Goal: Transaction & Acquisition: Purchase product/service

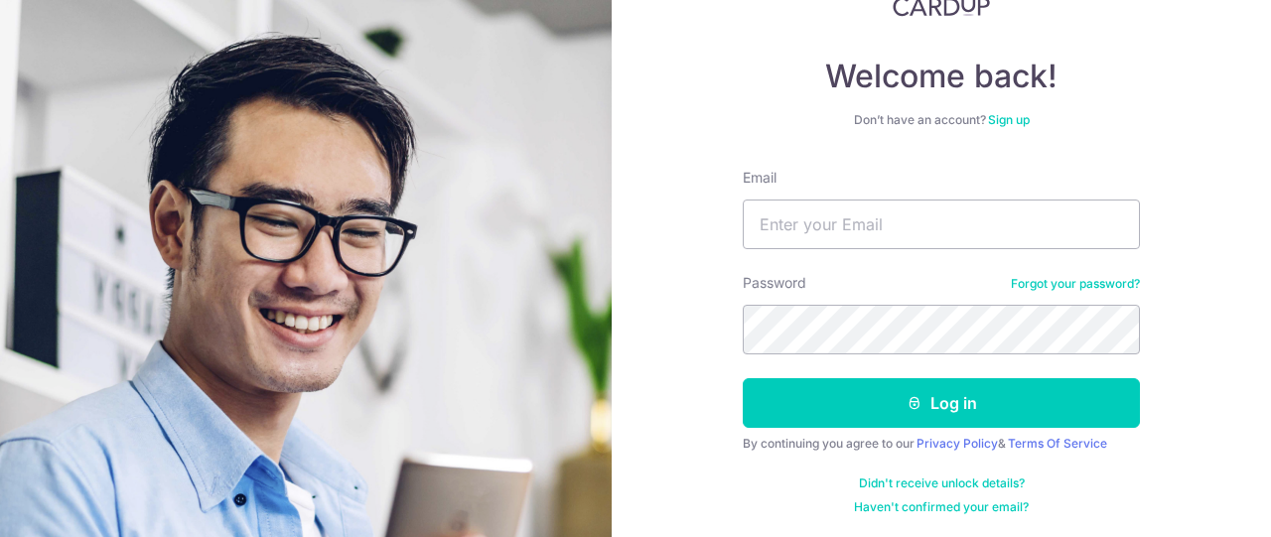
scroll to position [150, 0]
click at [1034, 212] on input "Email" at bounding box center [941, 225] width 397 height 50
click at [743, 378] on button "Log in" at bounding box center [941, 403] width 397 height 50
type input "[EMAIL_ADDRESS][DOMAIN_NAME]"
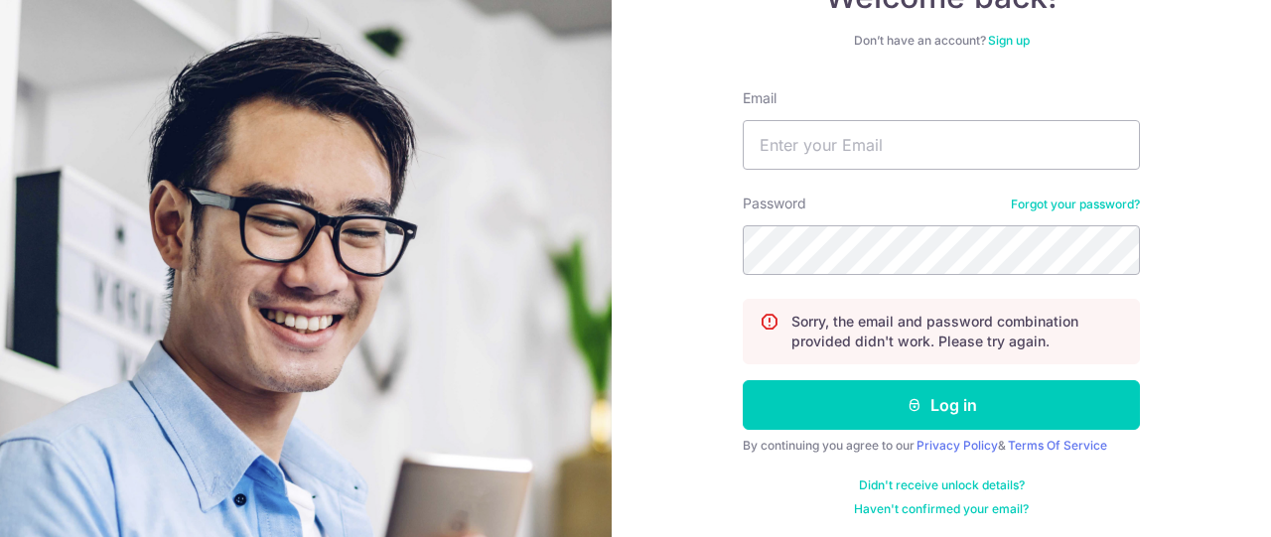
scroll to position [227, 0]
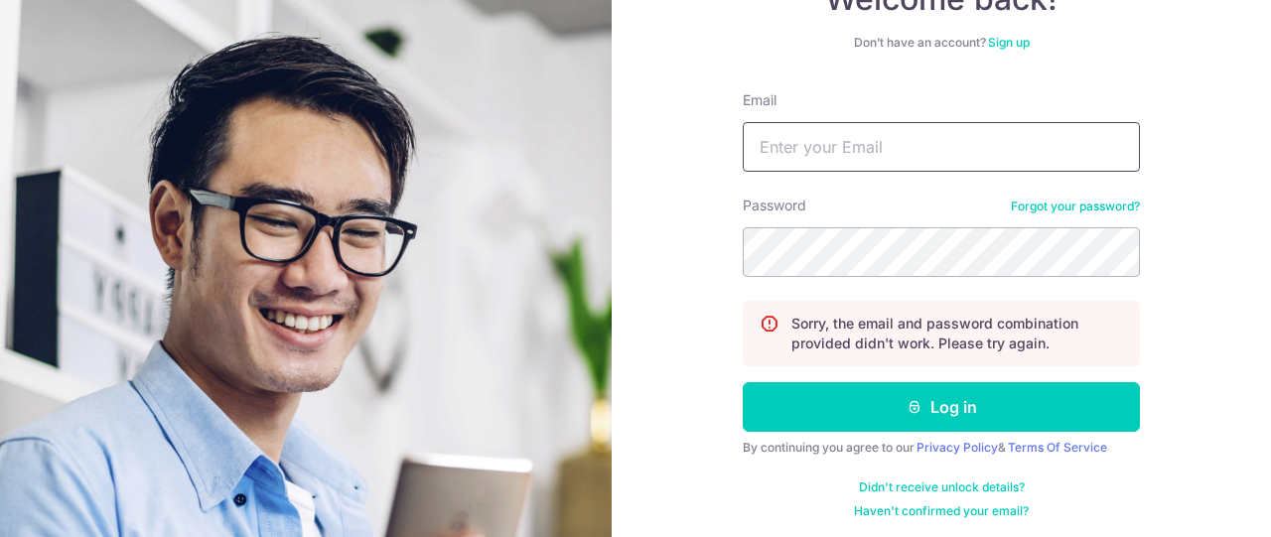
click at [810, 144] on input "Email" at bounding box center [941, 147] width 397 height 50
type input "[EMAIL_ADDRESS][DOMAIN_NAME]"
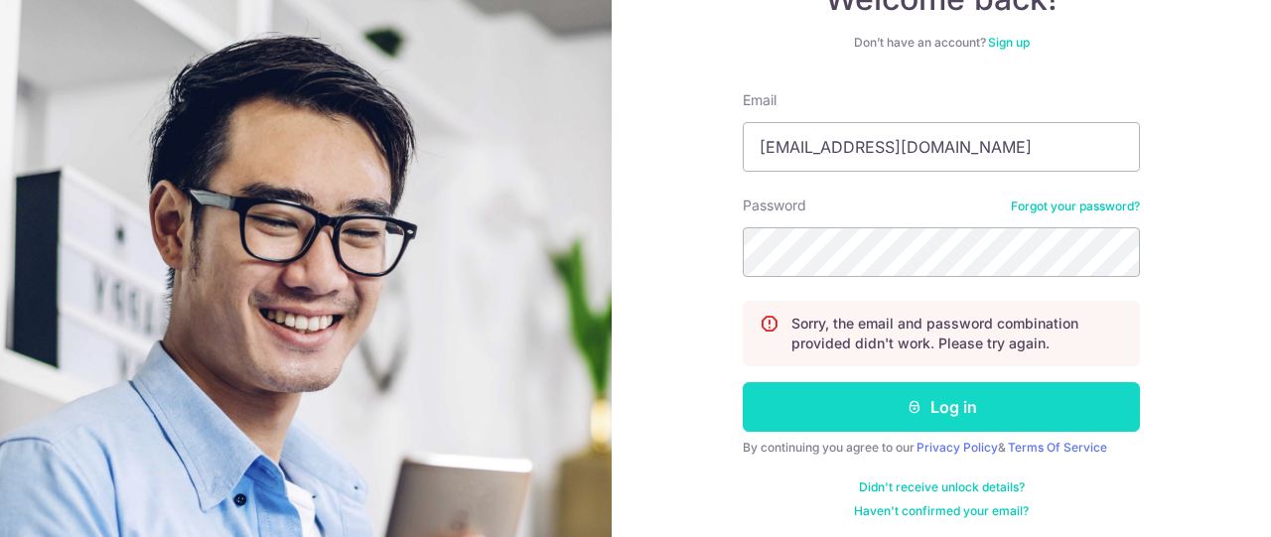
click at [985, 410] on button "Log in" at bounding box center [941, 407] width 397 height 50
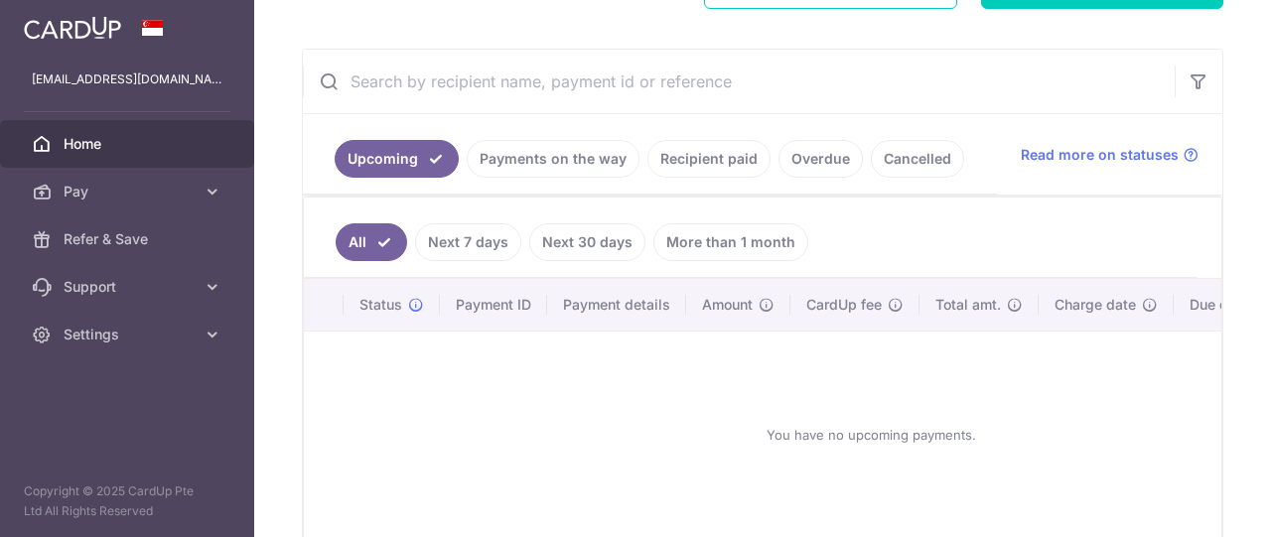
scroll to position [334, 0]
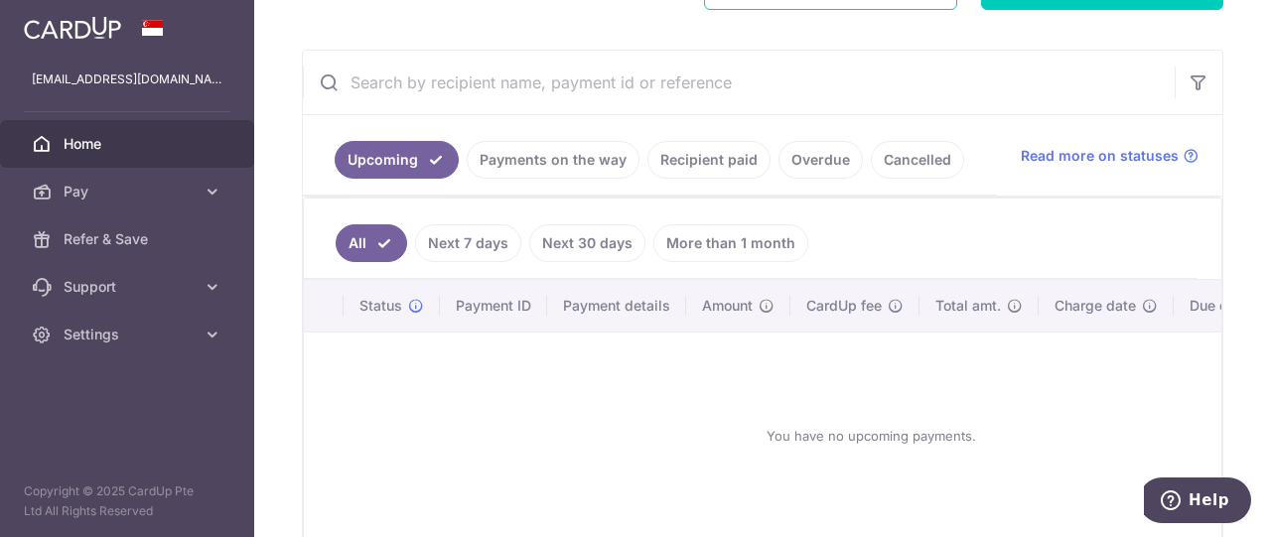
click at [535, 160] on link "Payments on the way" at bounding box center [553, 160] width 173 height 38
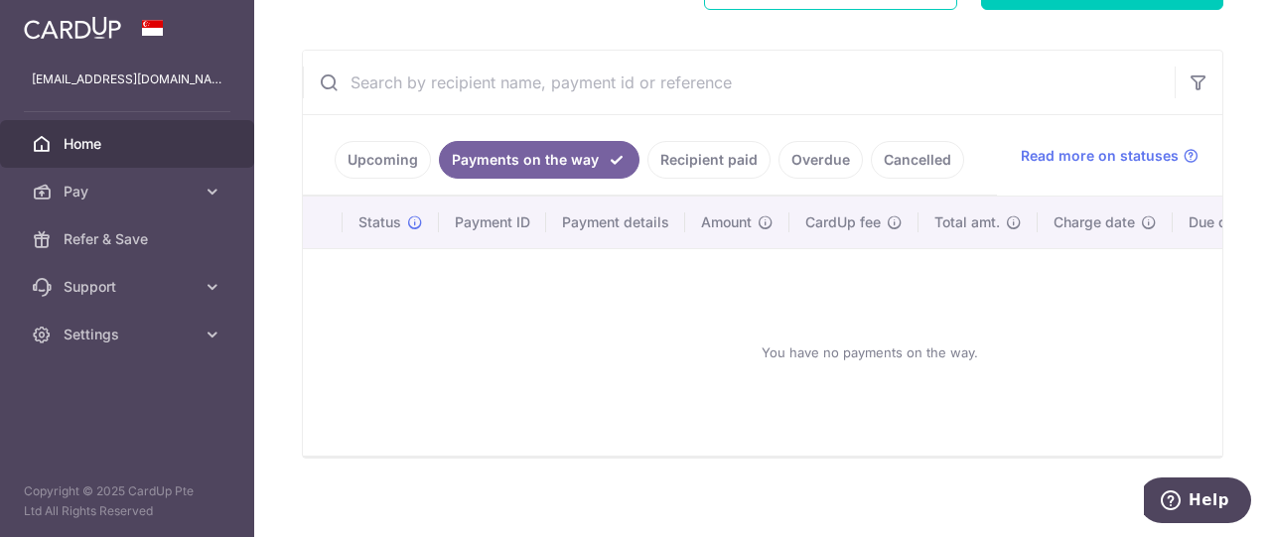
click at [683, 158] on link "Recipient paid" at bounding box center [708, 160] width 123 height 38
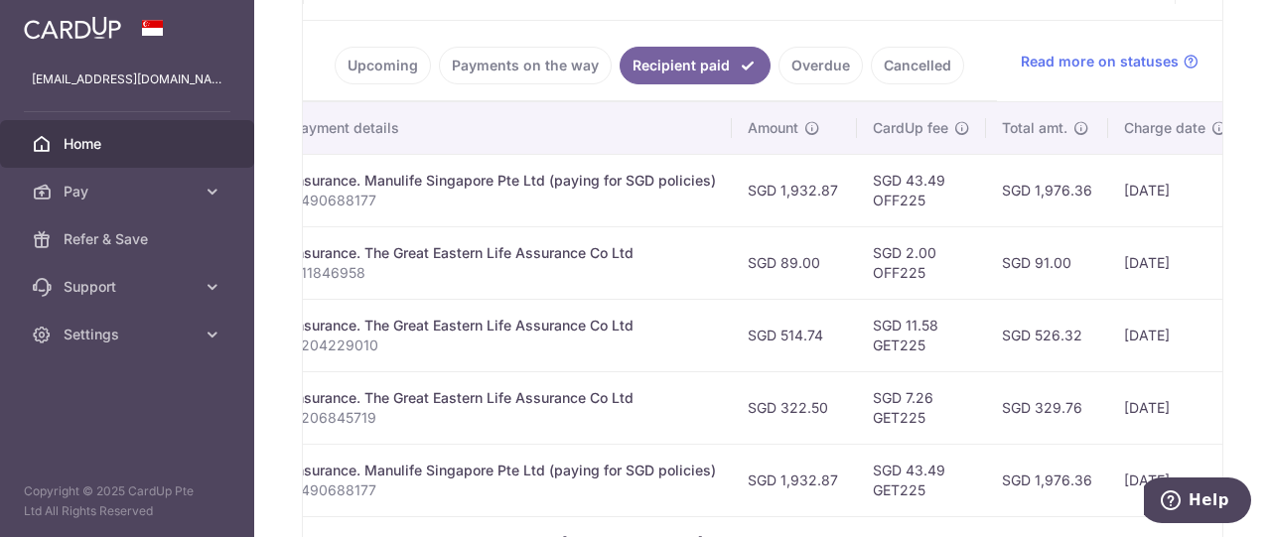
scroll to position [0, 384]
click at [786, 63] on link "Overdue" at bounding box center [821, 66] width 84 height 38
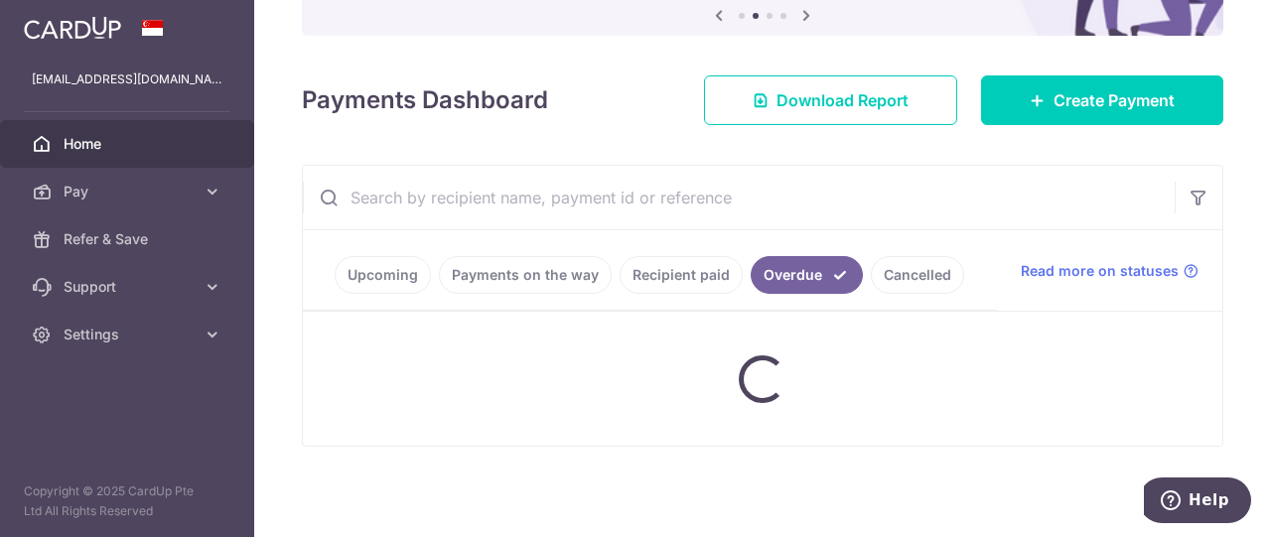
scroll to position [354, 0]
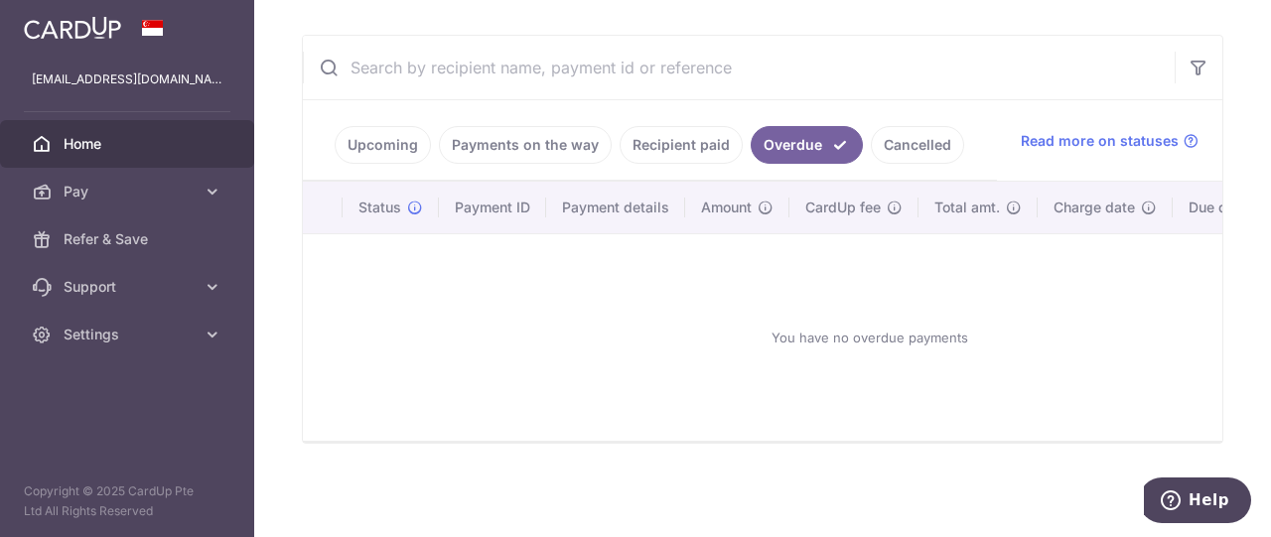
click at [373, 133] on link "Upcoming" at bounding box center [383, 145] width 96 height 38
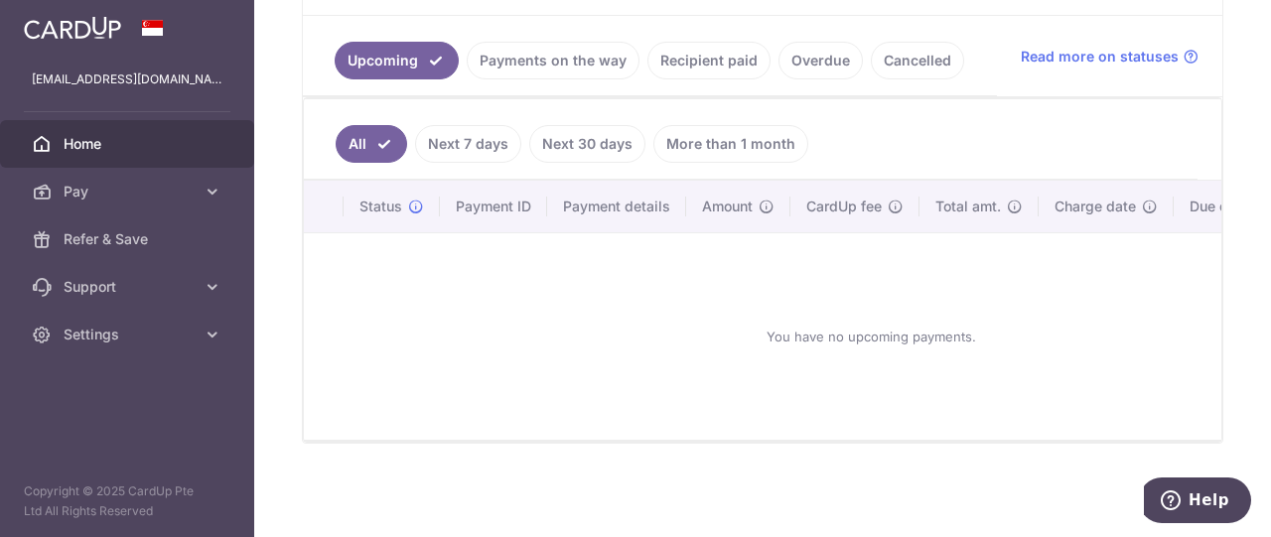
scroll to position [435, 0]
click at [137, 198] on span "Pay" at bounding box center [129, 192] width 131 height 20
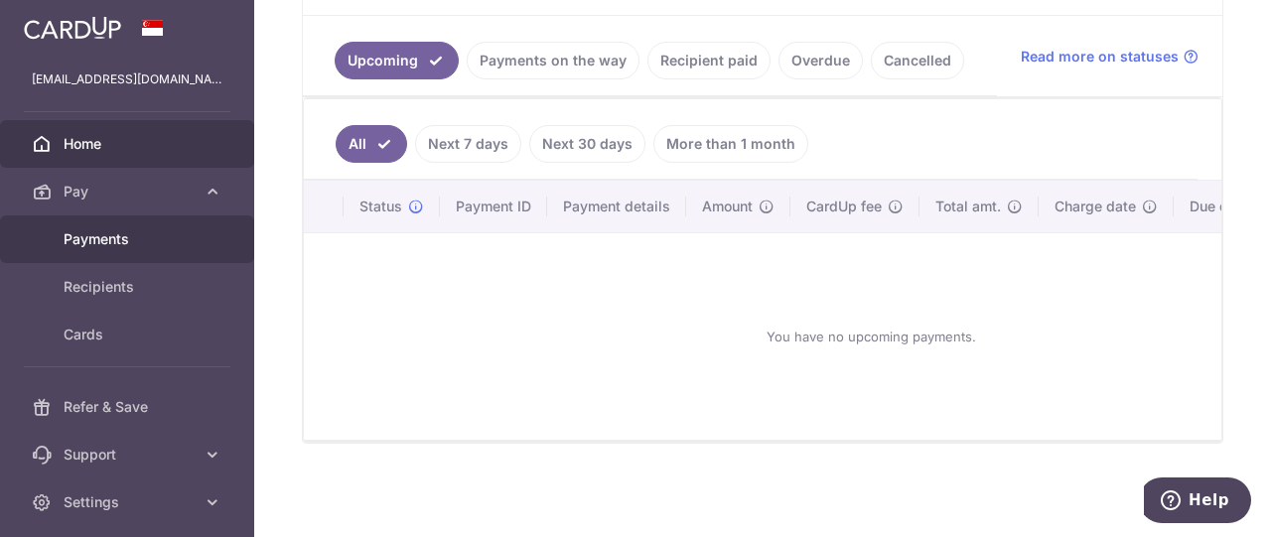
click at [134, 232] on span "Payments" at bounding box center [129, 239] width 131 height 20
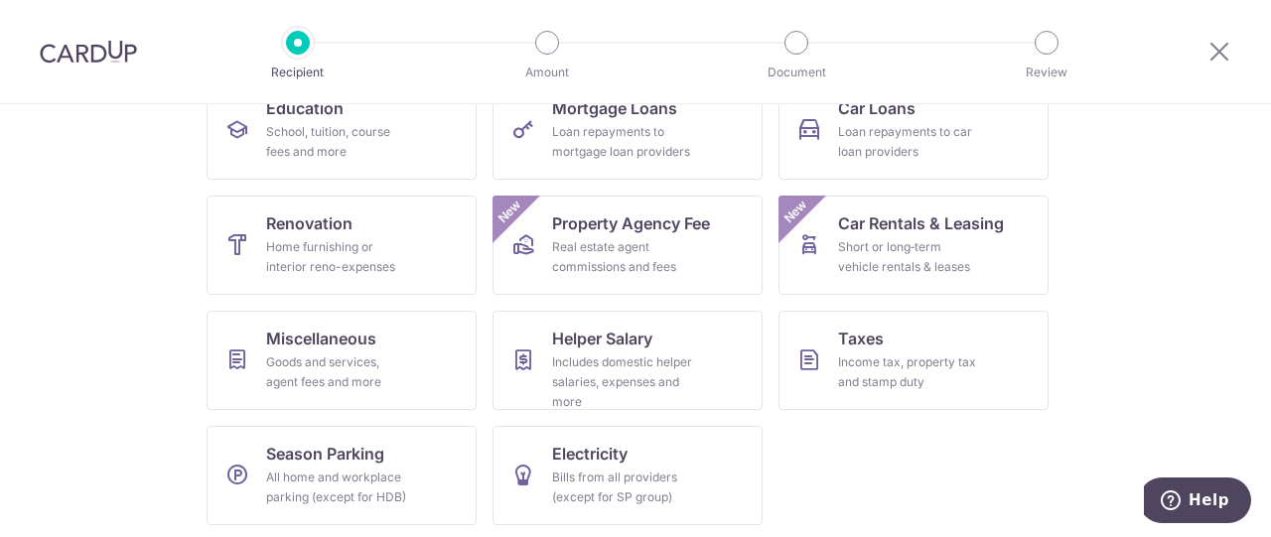
scroll to position [350, 0]
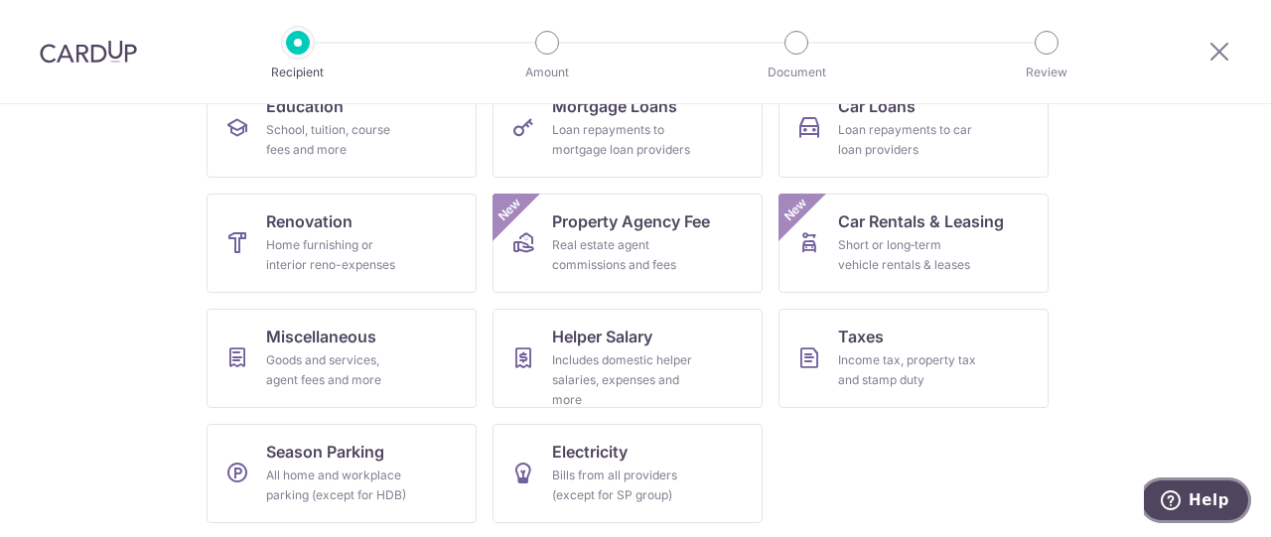
click at [1207, 501] on span "Help" at bounding box center [1209, 501] width 41 height 18
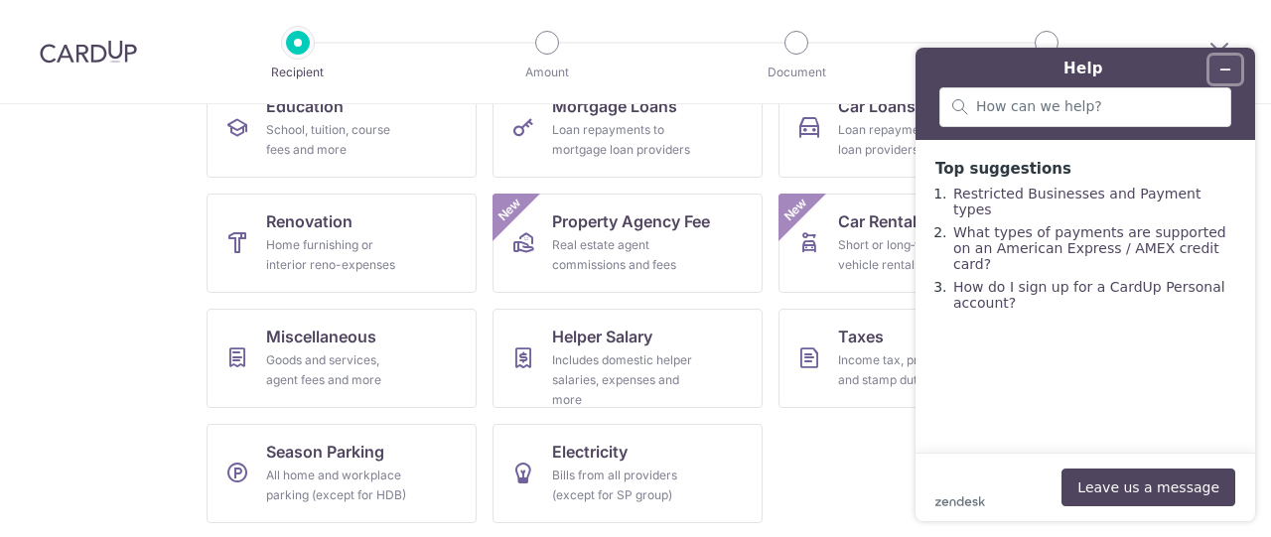
click at [1232, 65] on button "Minimise widget" at bounding box center [1226, 70] width 32 height 28
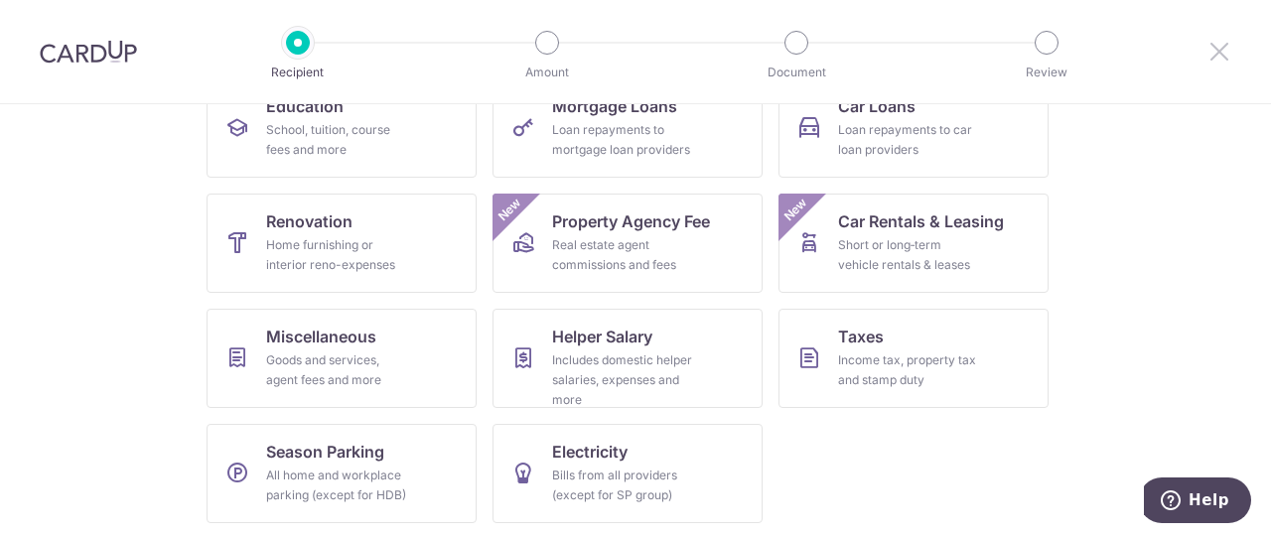
click at [1221, 44] on icon at bounding box center [1220, 51] width 24 height 25
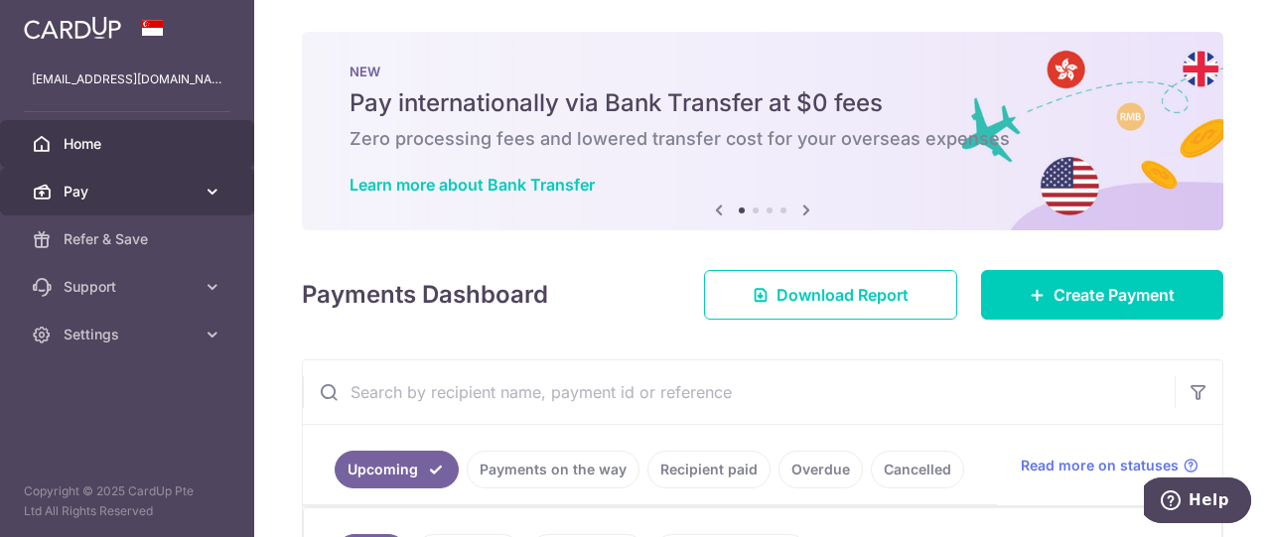
click at [151, 200] on span "Pay" at bounding box center [129, 192] width 131 height 20
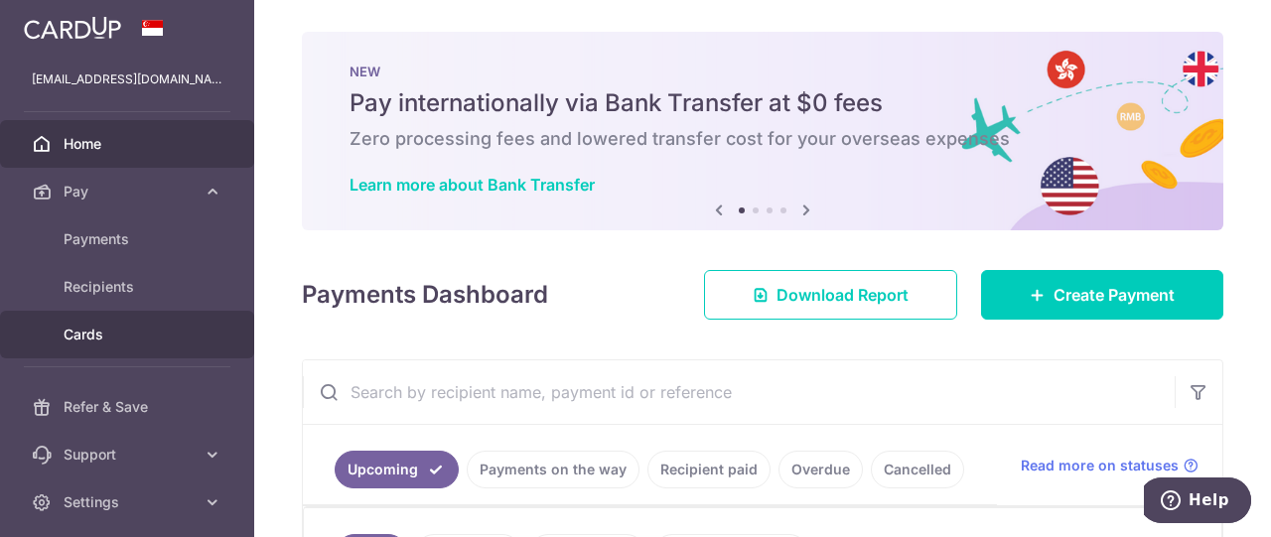
click at [107, 353] on link "Cards" at bounding box center [127, 335] width 254 height 48
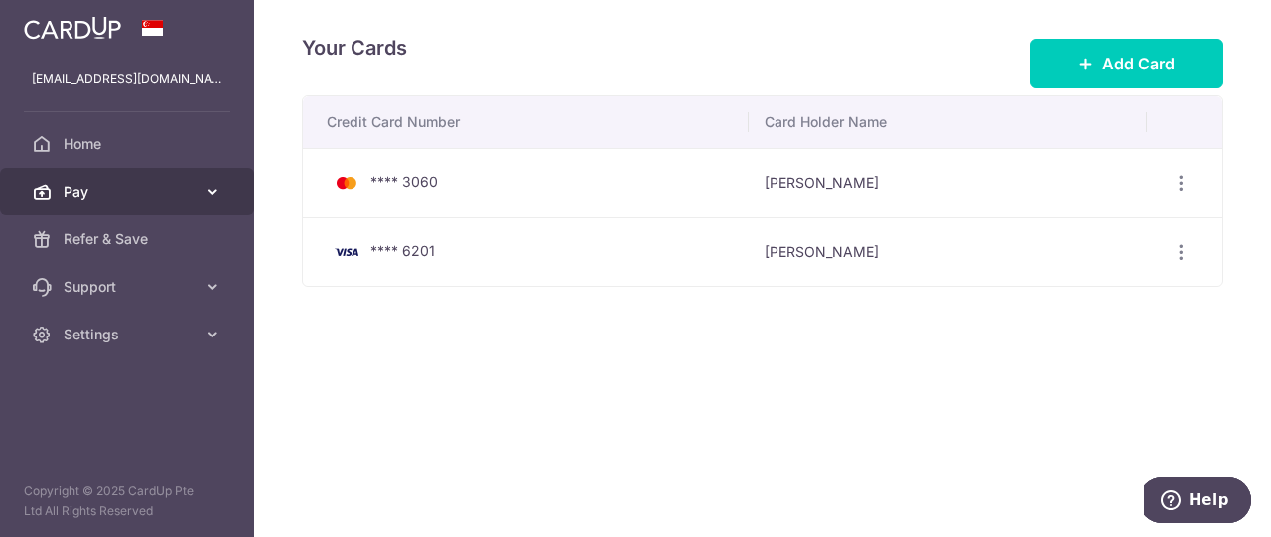
click at [187, 173] on link "Pay" at bounding box center [127, 192] width 254 height 48
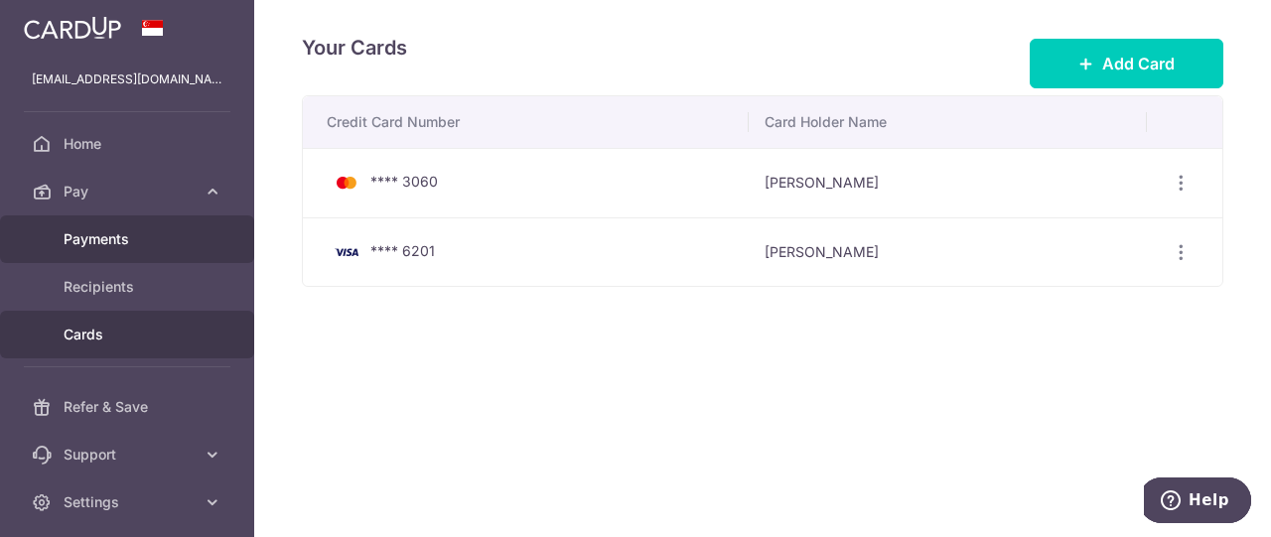
click at [141, 235] on span "Payments" at bounding box center [129, 239] width 131 height 20
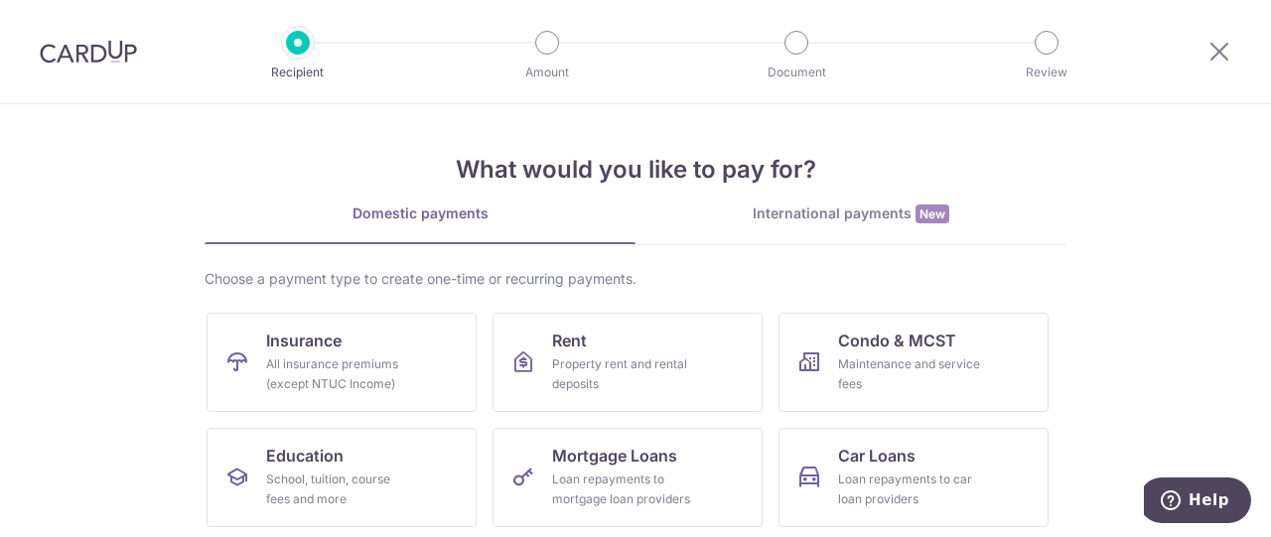
click at [92, 44] on img at bounding box center [88, 52] width 97 height 24
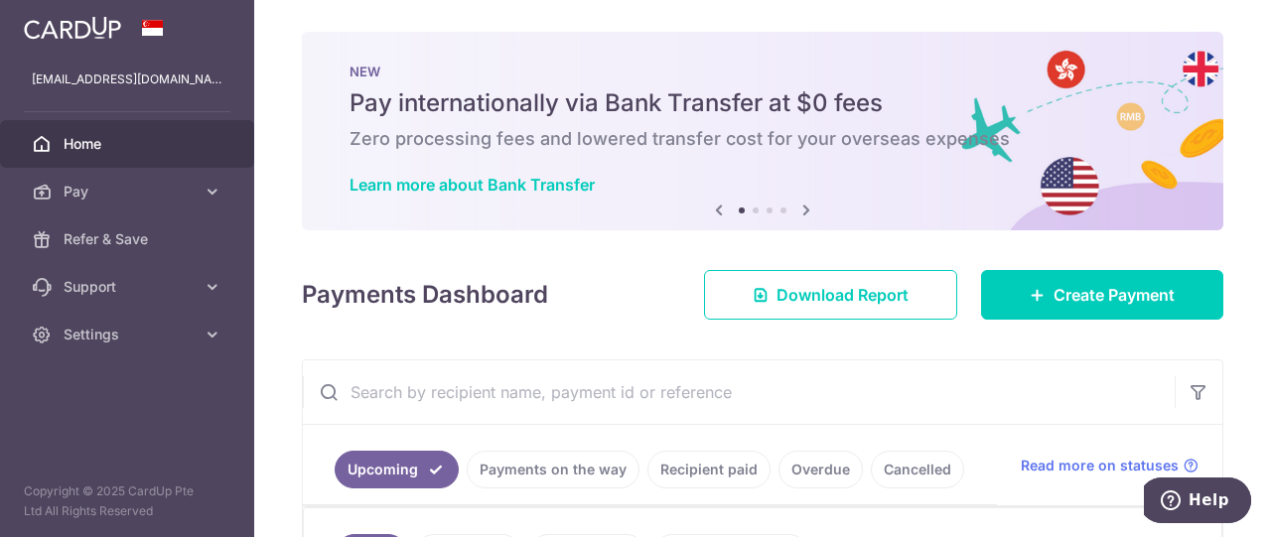
click at [87, 35] on img at bounding box center [72, 28] width 97 height 24
click at [128, 154] on link "Home" at bounding box center [127, 144] width 254 height 48
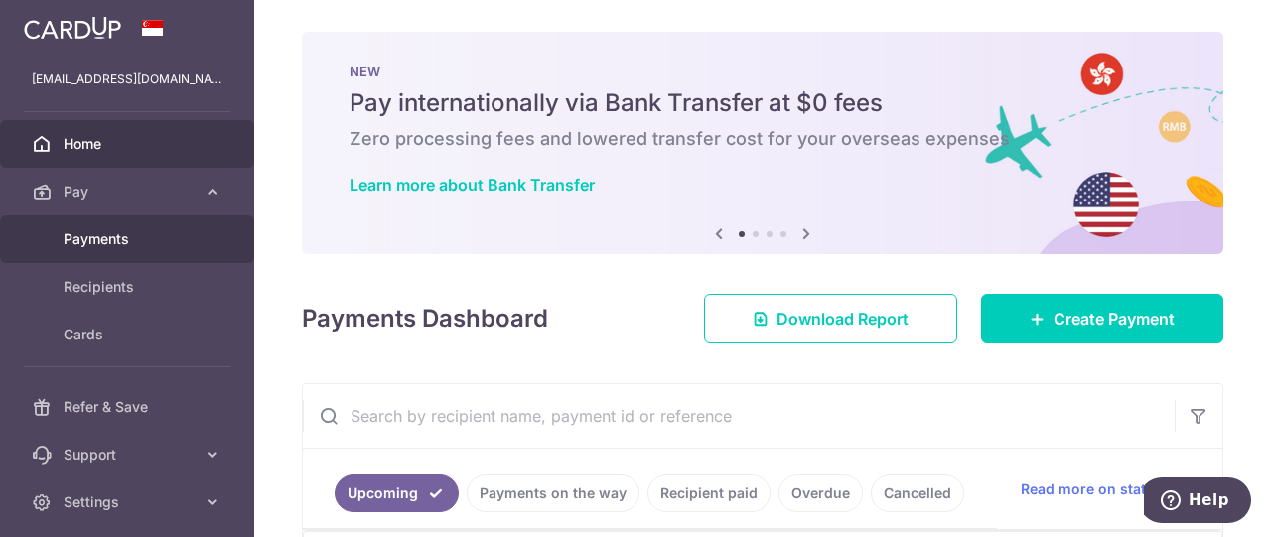
click at [141, 243] on span "Payments" at bounding box center [129, 239] width 131 height 20
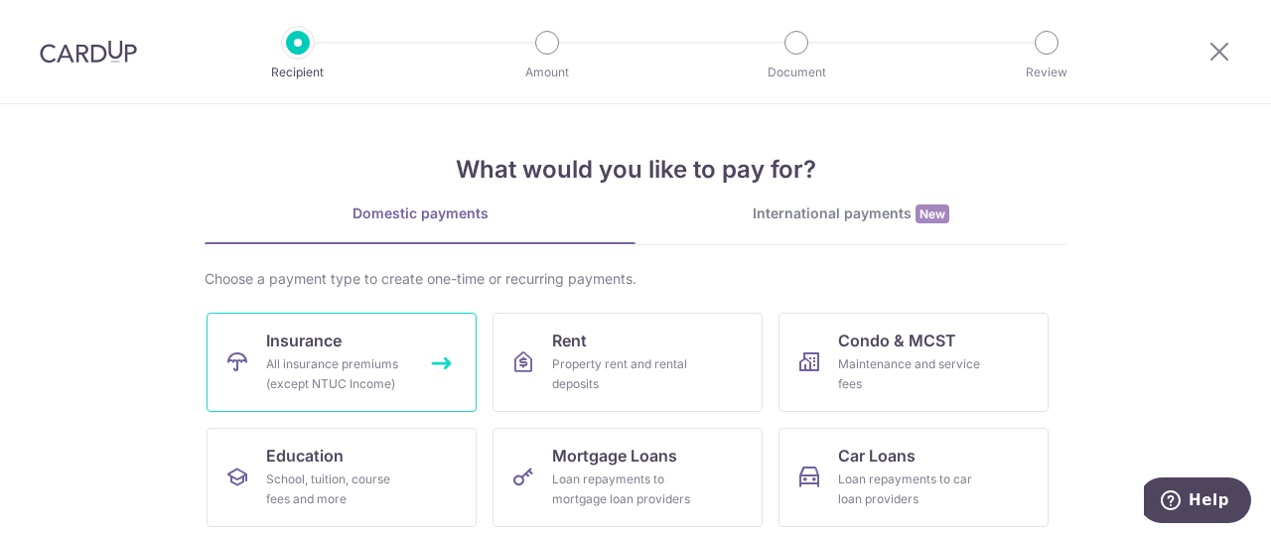
click at [361, 358] on div "All insurance premiums (except NTUC Income)" at bounding box center [337, 375] width 143 height 40
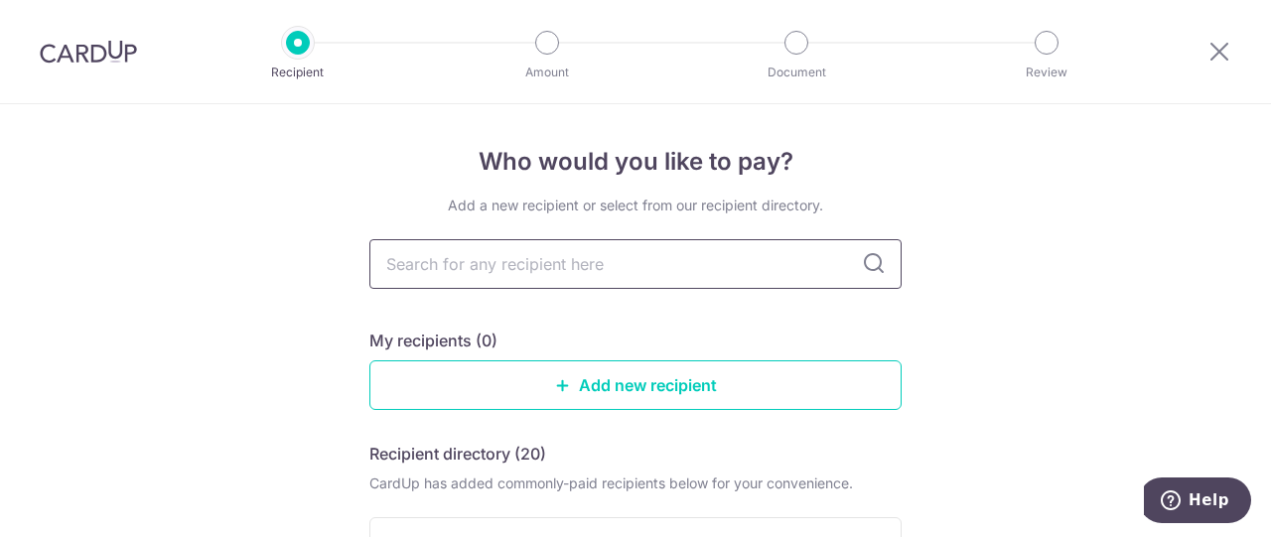
click at [566, 271] on input "text" at bounding box center [635, 264] width 532 height 50
type input "great"
click at [852, 263] on input "great" at bounding box center [635, 264] width 532 height 50
click at [864, 263] on icon at bounding box center [874, 264] width 24 height 24
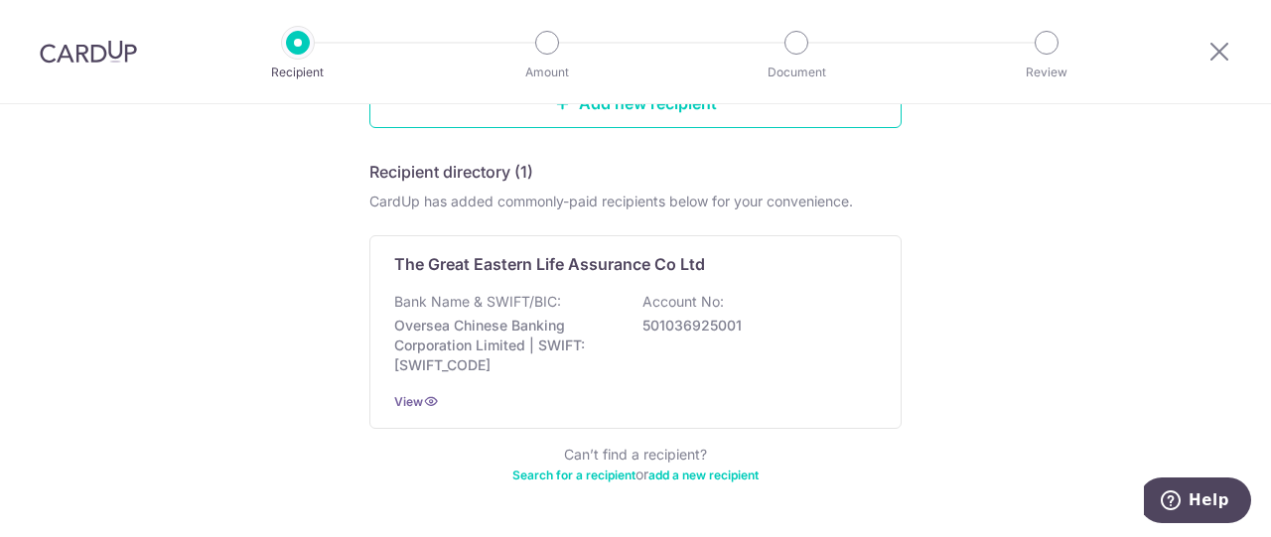
scroll to position [282, 0]
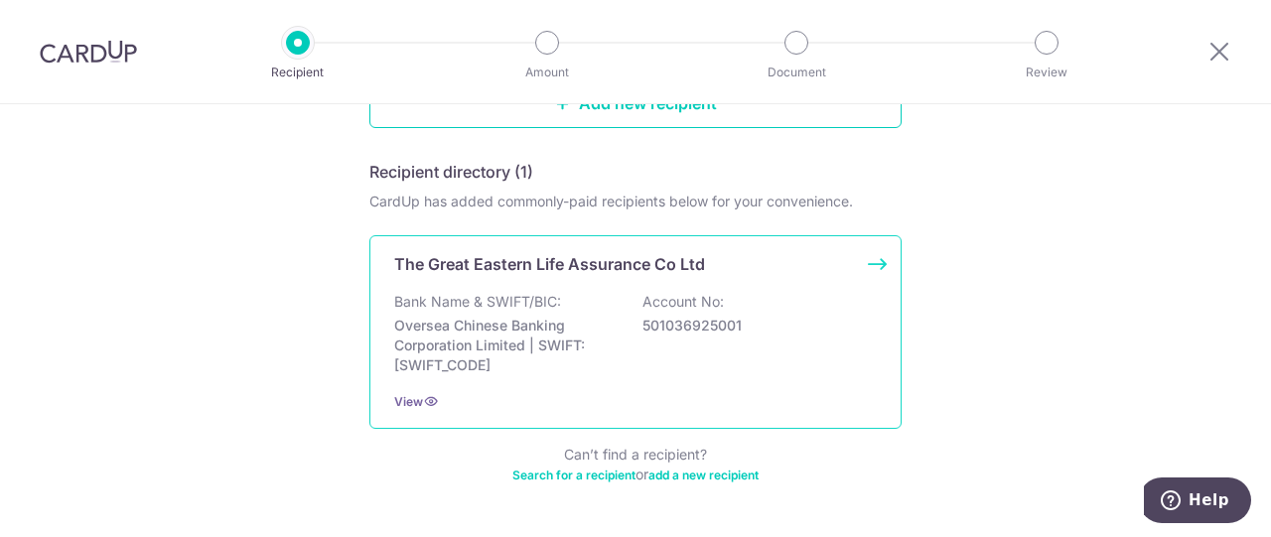
click at [496, 347] on p "Oversea Chinese Banking Corporation Limited | SWIFT: OCBCSGSGXXX" at bounding box center [505, 346] width 222 height 60
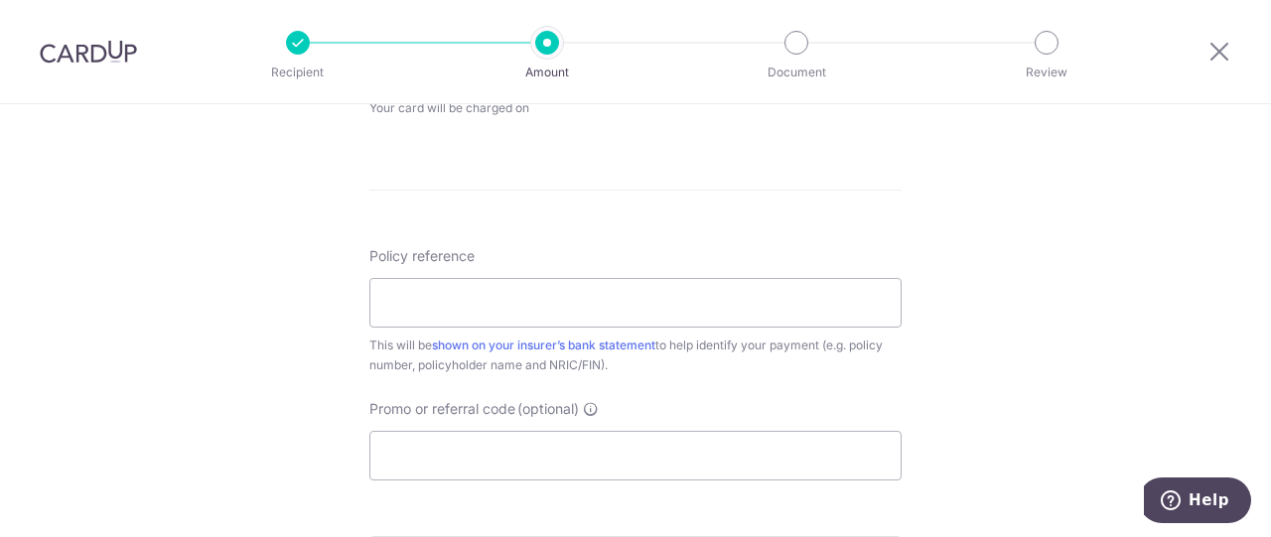
scroll to position [1006, 0]
